Goal: Find specific page/section: Find specific page/section

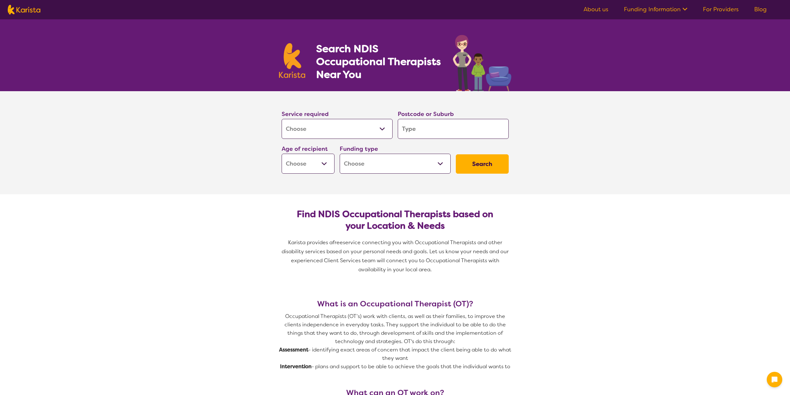
select select "[MEDICAL_DATA]"
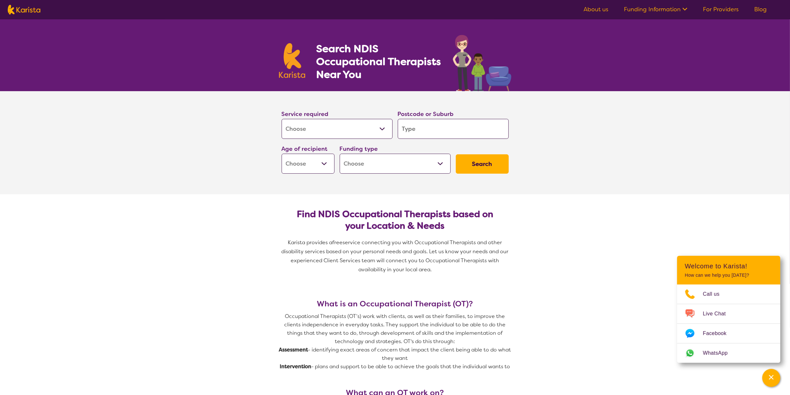
click at [432, 134] on input "search" at bounding box center [453, 129] width 111 height 20
type input "h"
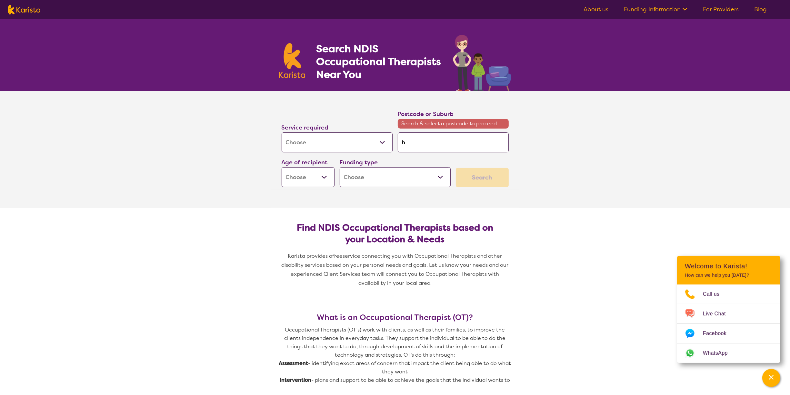
type input "he"
type input "her"
type input "herv"
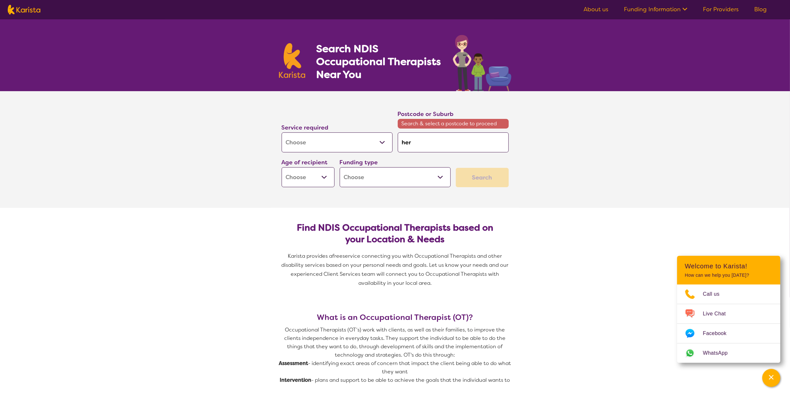
type input "herv"
type input "herve"
type input "hervey"
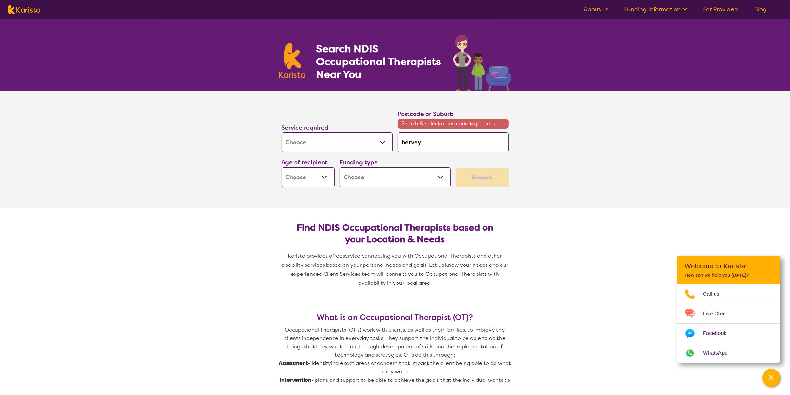
type input "hervey"
click at [424, 159] on em "Bay 4655" at bounding box center [432, 160] width 24 height 7
type input "4655"
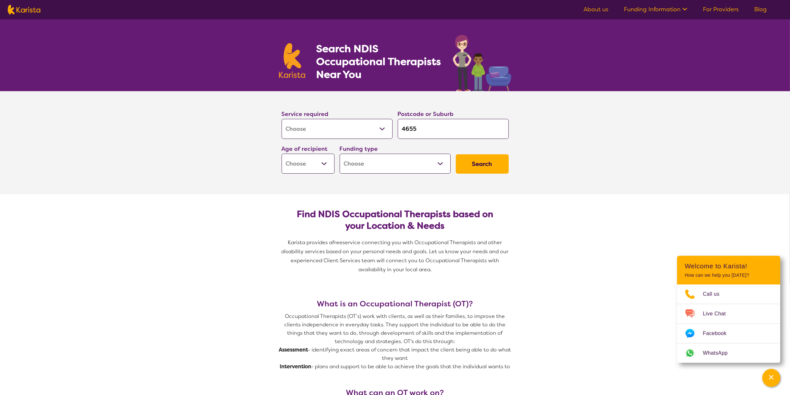
click at [323, 160] on select "Early Childhood - 0 to 9 Child - 10 to 11 Adolescent - 12 to 17 Adult - 18 to 6…" at bounding box center [308, 164] width 53 height 20
select select "AS"
click at [282, 154] on select "Early Childhood - 0 to 9 Child - 10 to 11 Adolescent - 12 to 17 Adult - 18 to 6…" at bounding box center [308, 164] width 53 height 20
select select "AS"
click at [439, 163] on select "Home Care Package (HCP) National Disability Insurance Scheme (NDIS) I don't know" at bounding box center [395, 164] width 111 height 20
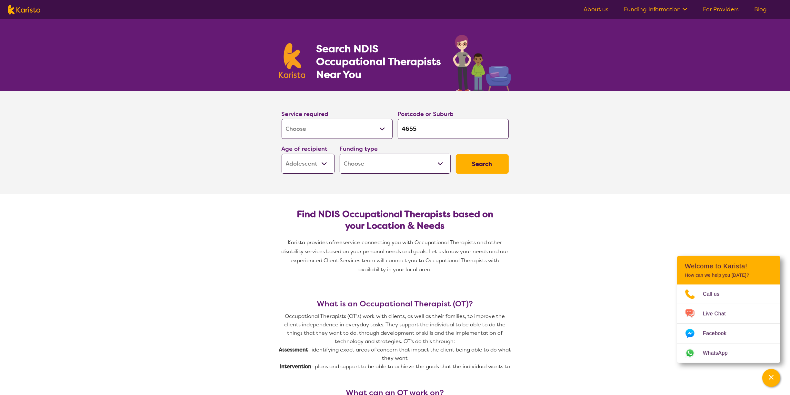
select select "NDIS"
click at [340, 154] on select "Home Care Package (HCP) National Disability Insurance Scheme (NDIS) I don't know" at bounding box center [395, 164] width 111 height 20
select select "NDIS"
click at [476, 164] on button "Search" at bounding box center [482, 163] width 53 height 19
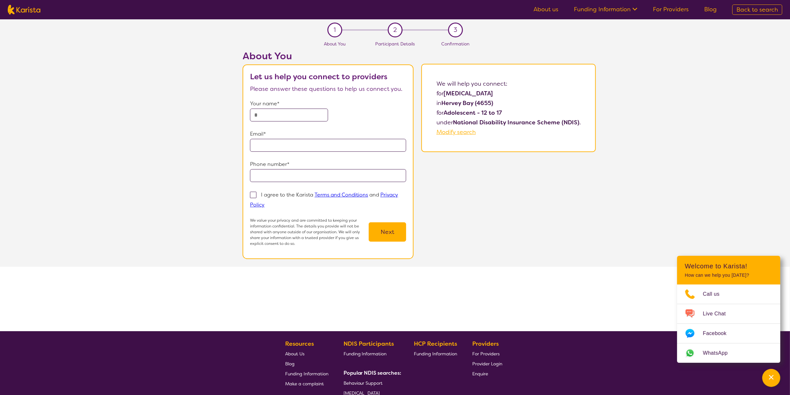
select select "[MEDICAL_DATA]"
select select "AS"
select select "NDIS"
select select "[MEDICAL_DATA]"
select select "AS"
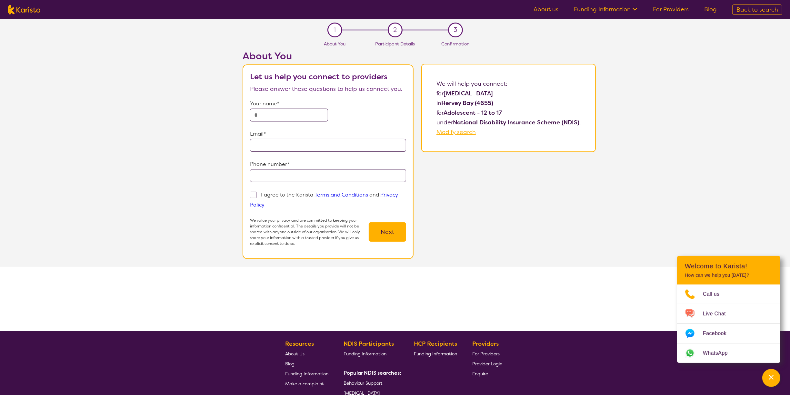
select select "NDIS"
